Goal: Obtain resource: Obtain resource

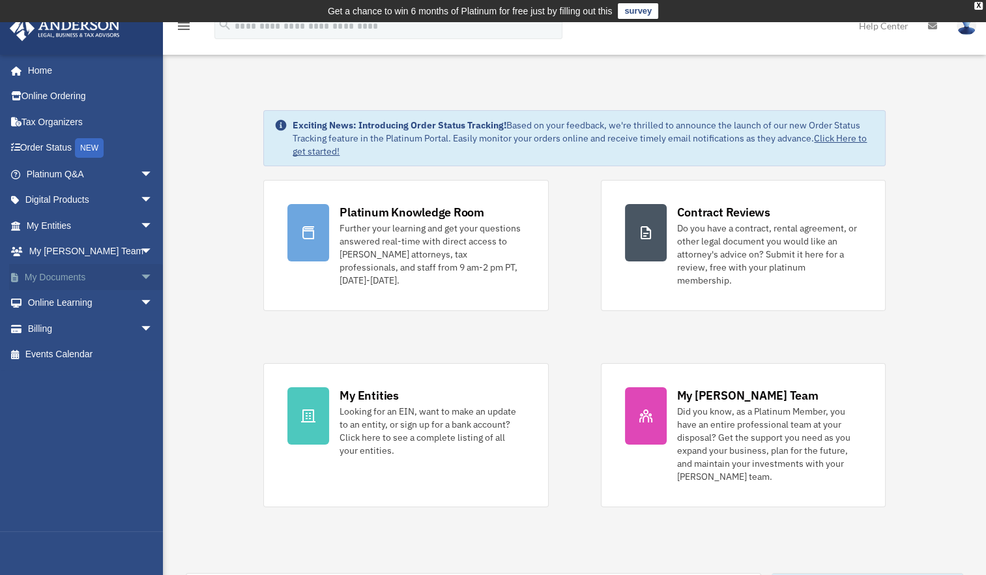
click at [140, 274] on span "arrow_drop_down" at bounding box center [153, 277] width 26 height 27
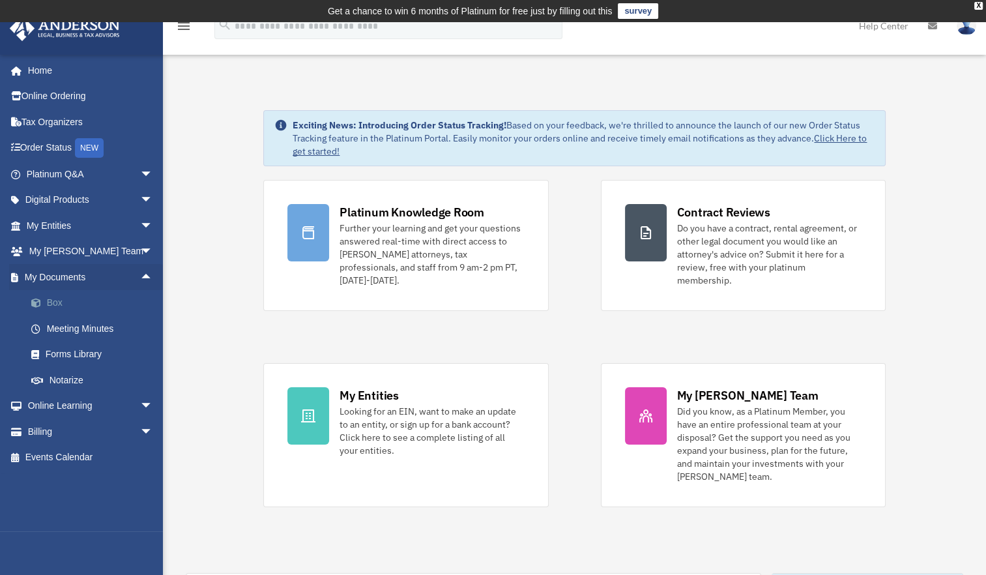
click at [53, 302] on link "Box" at bounding box center [95, 303] width 155 height 26
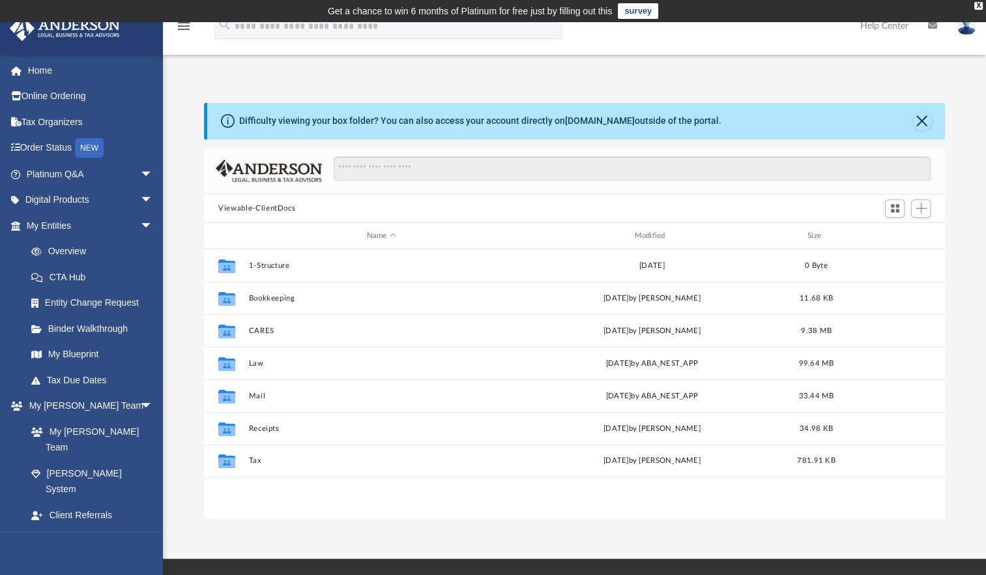
scroll to position [286, 730]
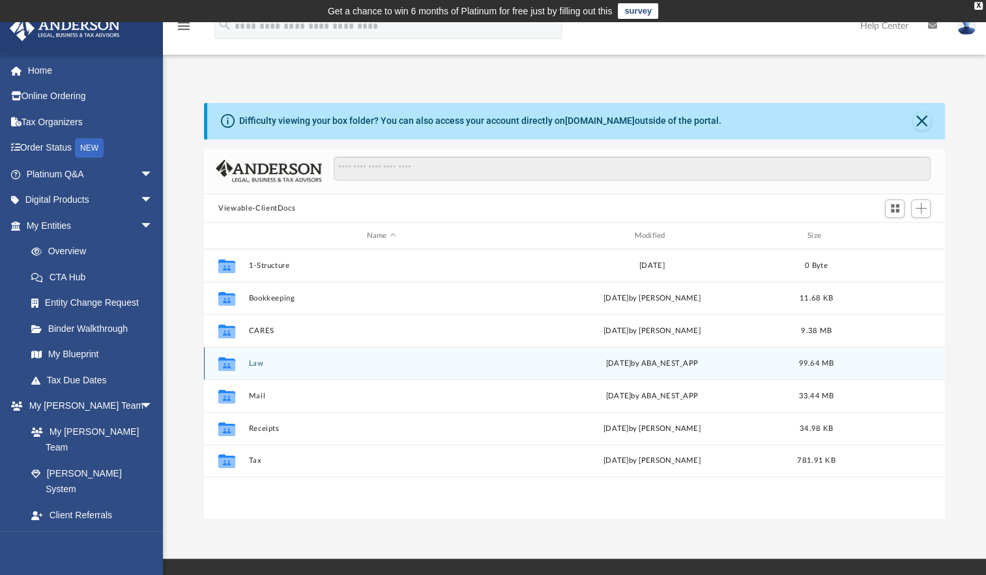
click at [228, 365] on icon "grid" at bounding box center [226, 364] width 17 height 14
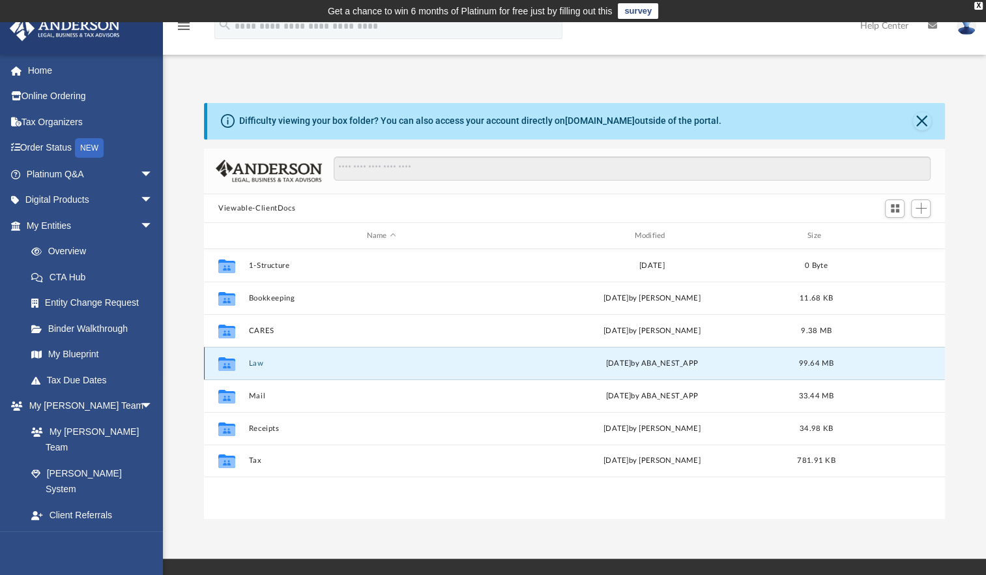
click at [243, 362] on div "Collaborated Folder Law [DATE] by ABA_NEST_APP 99.64 MB" at bounding box center [574, 363] width 741 height 33
drag, startPoint x: 243, startPoint y: 362, endPoint x: 214, endPoint y: 362, distance: 28.7
click at [214, 362] on div "Collaborated Folder" at bounding box center [227, 363] width 33 height 21
click at [215, 362] on div "Collaborated Folder" at bounding box center [227, 363] width 33 height 21
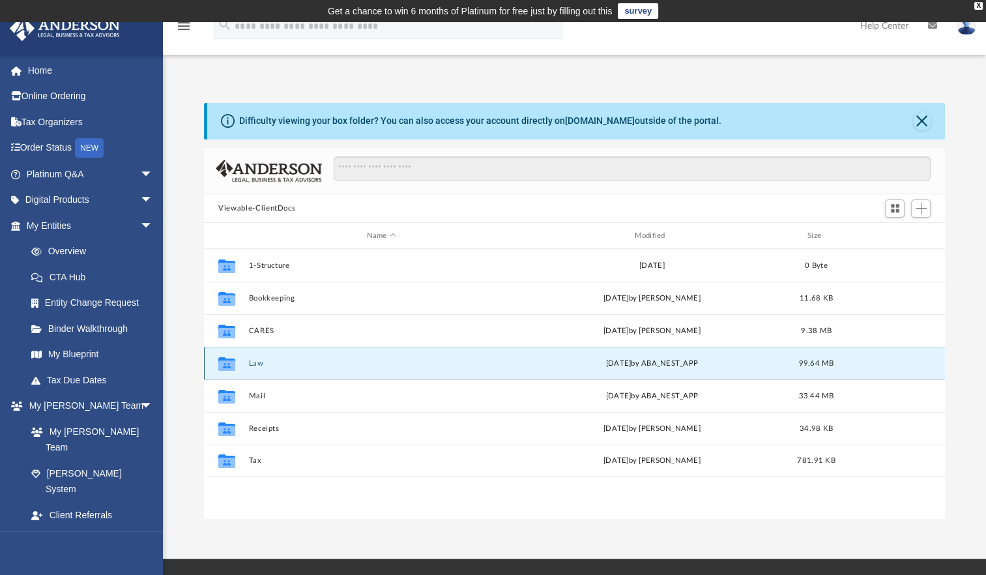
drag, startPoint x: 215, startPoint y: 362, endPoint x: 224, endPoint y: 362, distance: 8.5
click at [224, 362] on icon "grid" at bounding box center [226, 366] width 17 height 10
click at [593, 117] on link "[DOMAIN_NAME]" at bounding box center [600, 120] width 70 height 10
